Goal: Check status: Check status

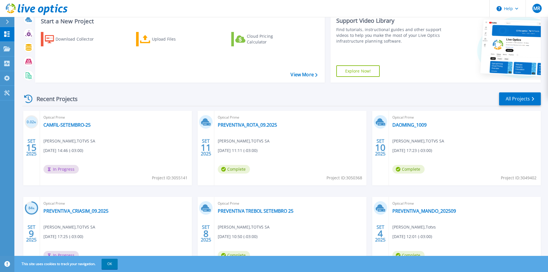
scroll to position [58, 0]
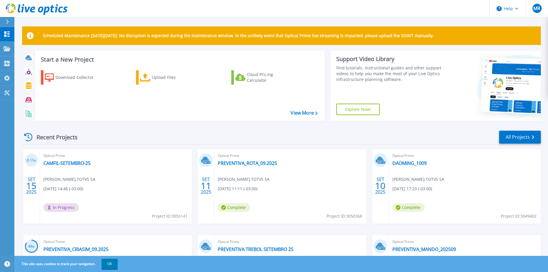
click at [103, 172] on div "Optical Prime CAMFIL-SETEMBRO-25 Matheus Rotundo , TOTVS SA 09/15/2025, 14:46 (…" at bounding box center [116, 186] width 152 height 74
click at [67, 162] on link "CAMFIL-SETEMBRO-25" at bounding box center [66, 163] width 47 height 6
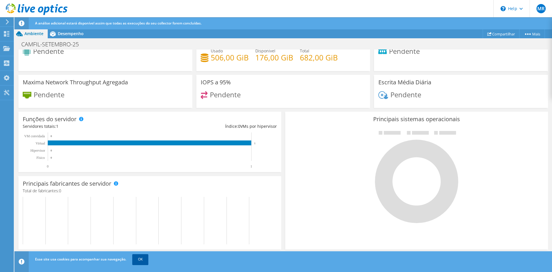
click at [145, 261] on link "OK" at bounding box center [140, 259] width 16 height 10
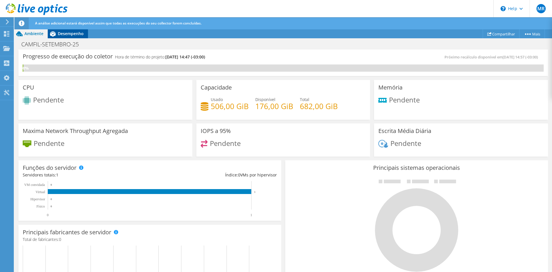
click at [65, 34] on span "Desempenho" at bounding box center [71, 33] width 26 height 5
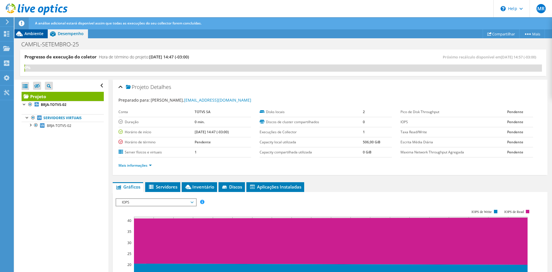
click at [21, 35] on icon at bounding box center [19, 33] width 7 height 5
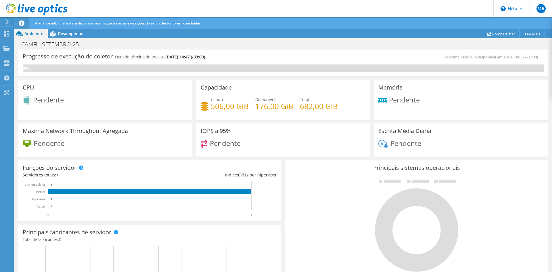
click at [27, 9] on icon at bounding box center [37, 9] width 62 height 12
